Goal: Task Accomplishment & Management: Manage account settings

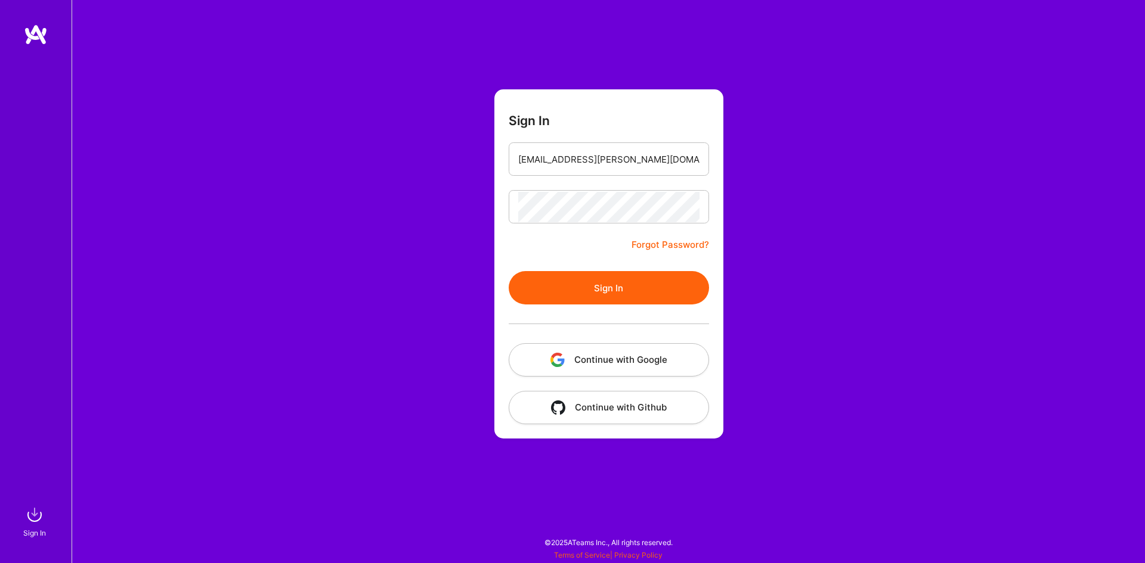
click at [509, 271] on button "Sign In" at bounding box center [609, 287] width 200 height 33
click at [589, 368] on button "Continue with Google" at bounding box center [609, 359] width 200 height 33
click at [613, 401] on button "Continue with Github" at bounding box center [609, 407] width 200 height 33
click at [605, 365] on button "Continue with Google" at bounding box center [609, 359] width 200 height 33
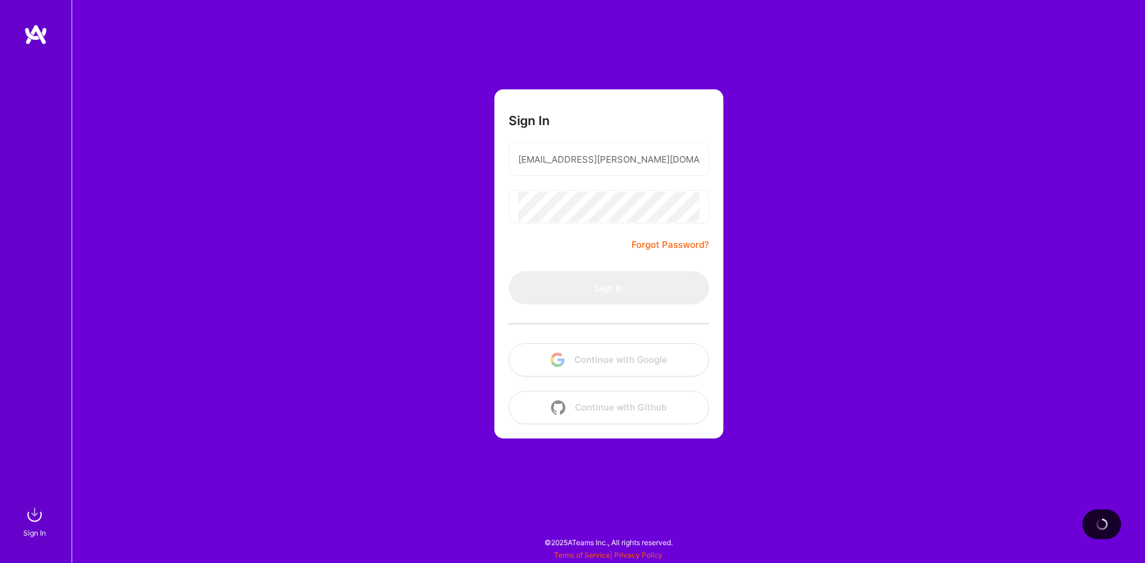
click at [32, 528] on div "Sign In" at bounding box center [34, 533] width 23 height 13
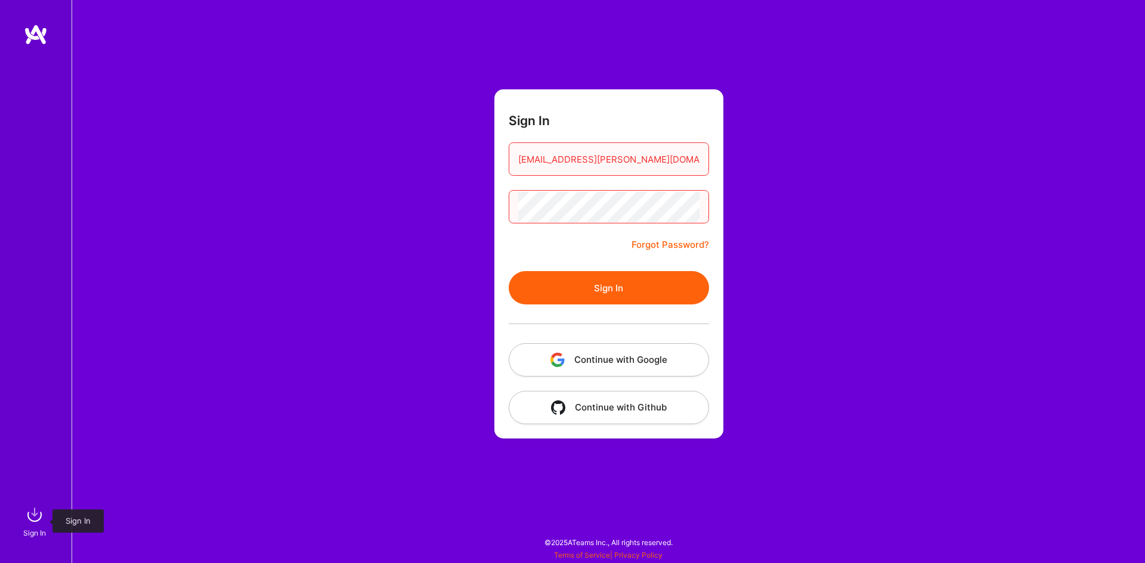
click at [23, 527] on div "Sign In" at bounding box center [35, 521] width 24 height 36
click at [616, 286] on button "Sign In" at bounding box center [609, 287] width 200 height 33
click at [509, 271] on button "Sign In" at bounding box center [609, 287] width 200 height 33
